Goal: Information Seeking & Learning: Compare options

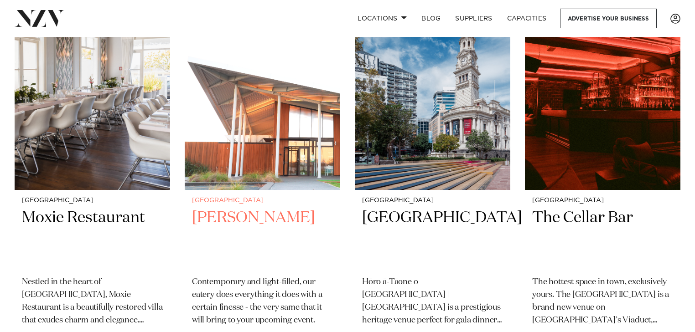
scroll to position [5082, 0]
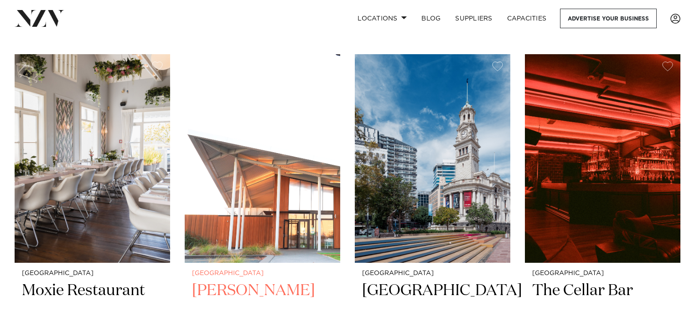
click at [265, 173] on img at bounding box center [262, 158] width 155 height 208
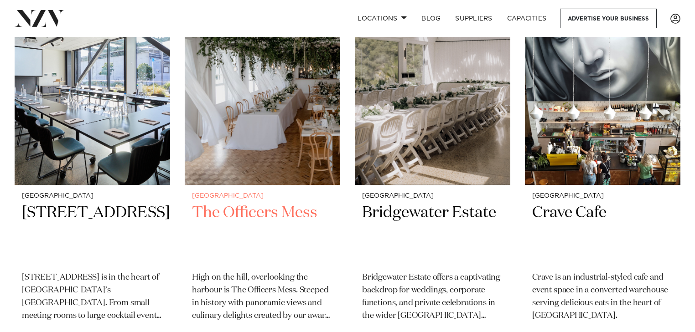
scroll to position [5935, 0]
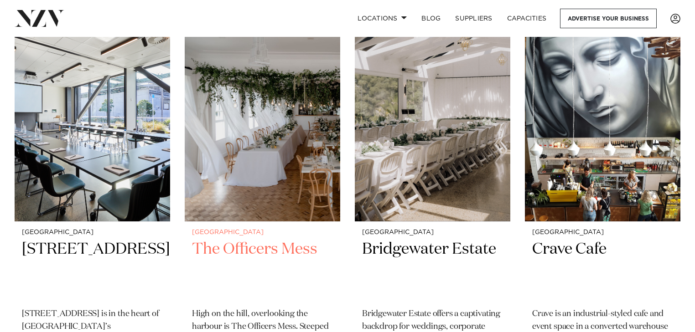
click at [253, 239] on h2 "The Officers Mess" at bounding box center [262, 270] width 141 height 62
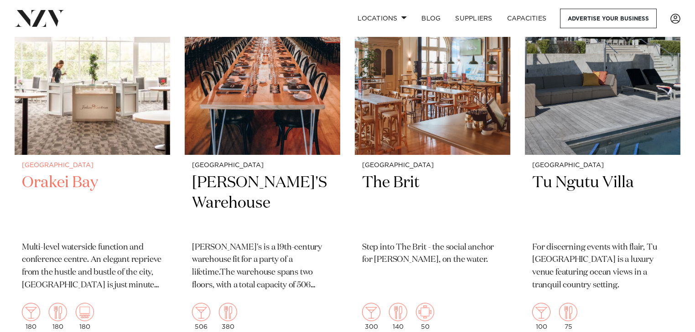
scroll to position [10503, 0]
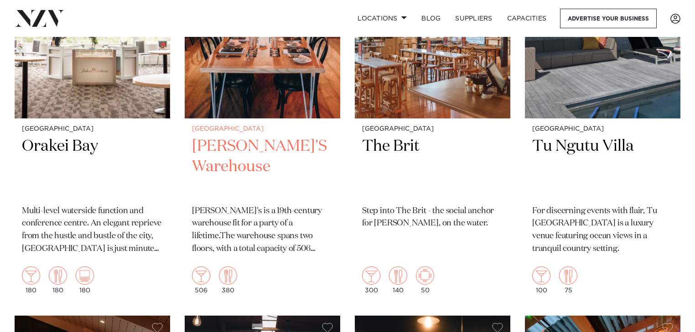
click at [245, 136] on h2 "BRAD'S Warehouse" at bounding box center [262, 167] width 141 height 62
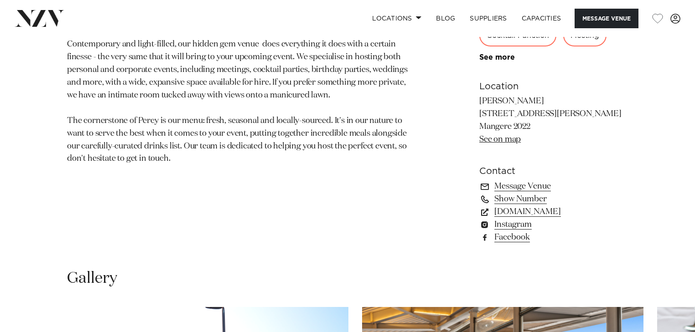
scroll to position [726, 0]
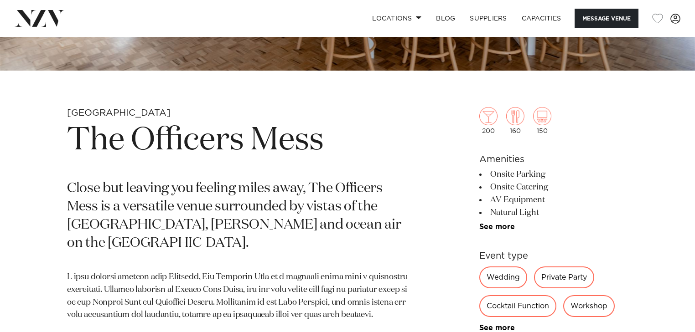
scroll to position [474, 0]
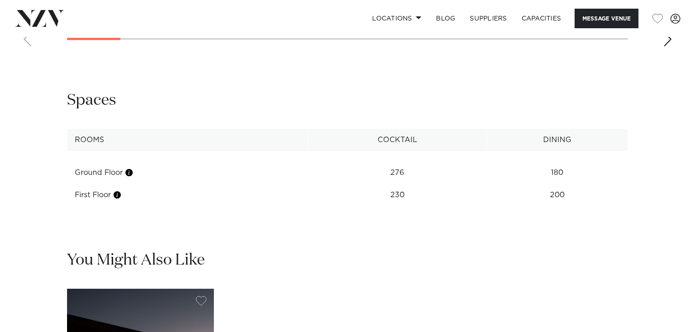
scroll to position [875, 0]
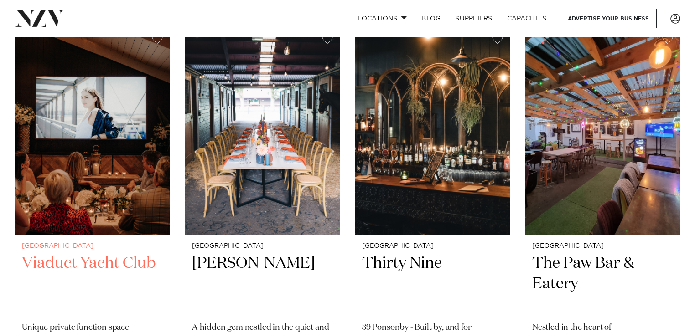
scroll to position [10901, 0]
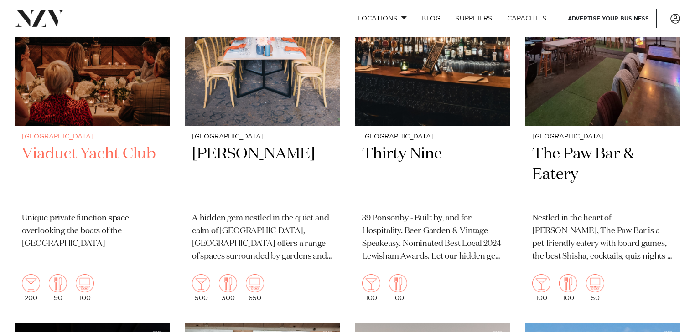
click at [90, 144] on h2 "Viaduct Yacht Club" at bounding box center [92, 175] width 141 height 62
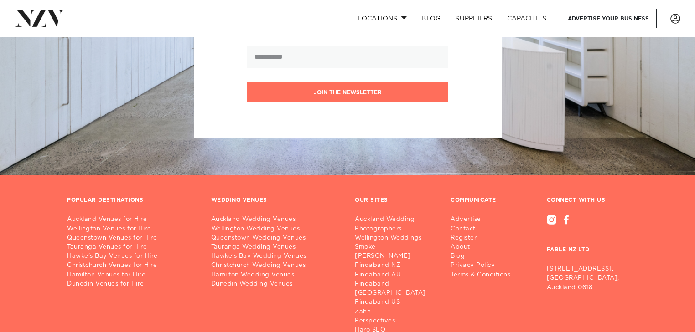
scroll to position [12980, 0]
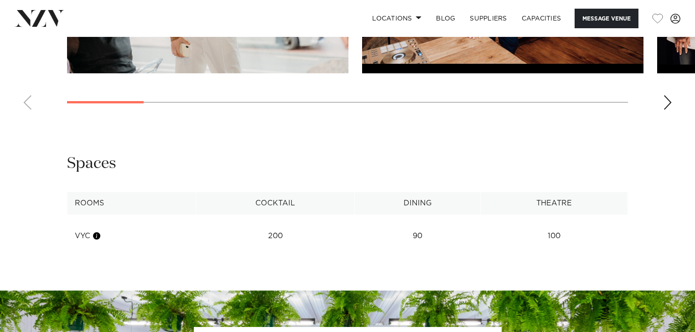
scroll to position [802, 0]
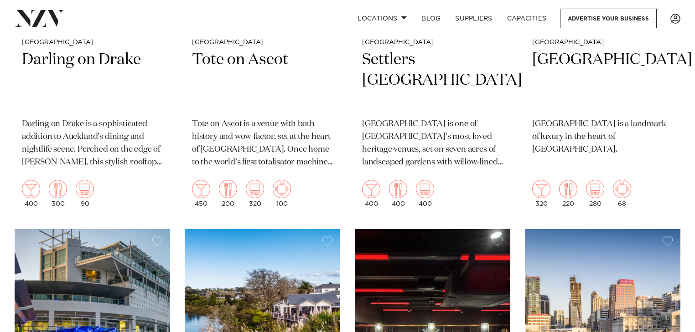
scroll to position [2370, 0]
